Goal: Task Accomplishment & Management: Manage account settings

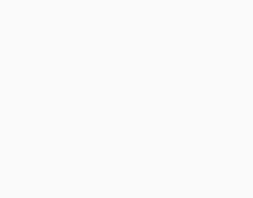
click at [57, 133] on button "Log in" at bounding box center [64, 134] width 90 height 12
type email "[EMAIL_ADDRESS][DOMAIN_NAME]"
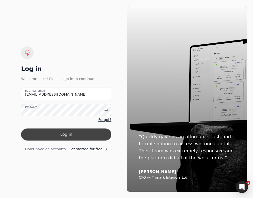
click at [57, 133] on button "Log in" at bounding box center [66, 134] width 90 height 12
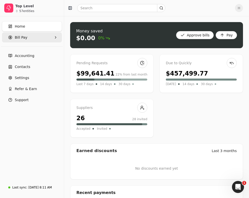
click at [25, 40] on span "Bill Pay" at bounding box center [21, 37] width 13 height 5
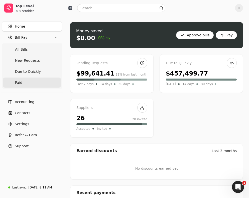
click at [28, 81] on link "Paid" at bounding box center [32, 83] width 58 height 10
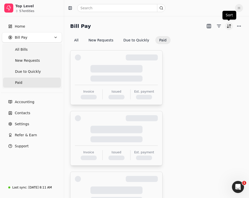
click at [227, 26] on button "Sort" at bounding box center [229, 26] width 8 height 8
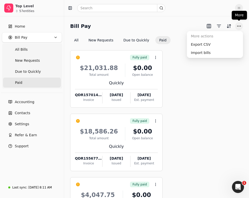
click at [241, 28] on button "More" at bounding box center [239, 26] width 8 height 8
click at [200, 45] on div "Export CSV" at bounding box center [215, 44] width 54 height 8
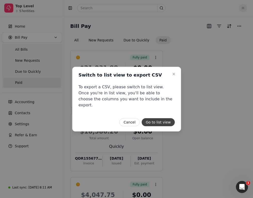
click at [154, 119] on button "Go to list view" at bounding box center [158, 122] width 33 height 8
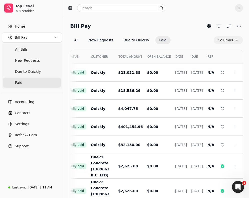
click at [231, 40] on button "Columns" at bounding box center [228, 40] width 29 height 8
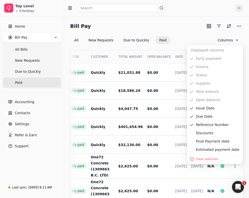
click at [173, 28] on div "Bill Pay" at bounding box center [156, 26] width 173 height 8
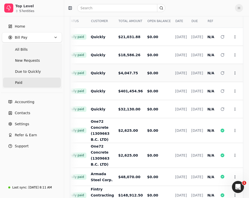
scroll to position [74, 0]
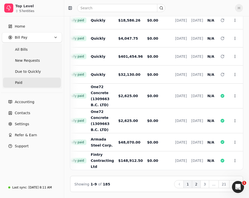
click at [198, 182] on button "2" at bounding box center [196, 184] width 9 height 8
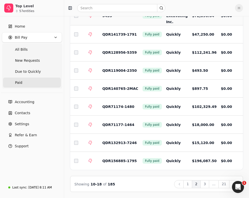
scroll to position [61, 0]
click at [207, 184] on button "3" at bounding box center [205, 184] width 9 height 8
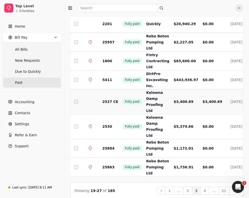
scroll to position [77, 0]
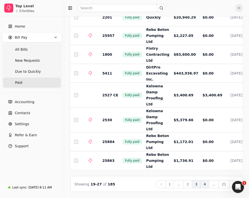
click at [207, 187] on button "4" at bounding box center [205, 184] width 9 height 8
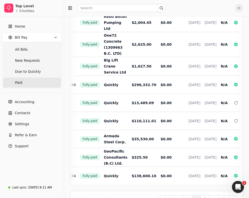
scroll to position [0, 75]
